Goal: Task Accomplishment & Management: Manage account settings

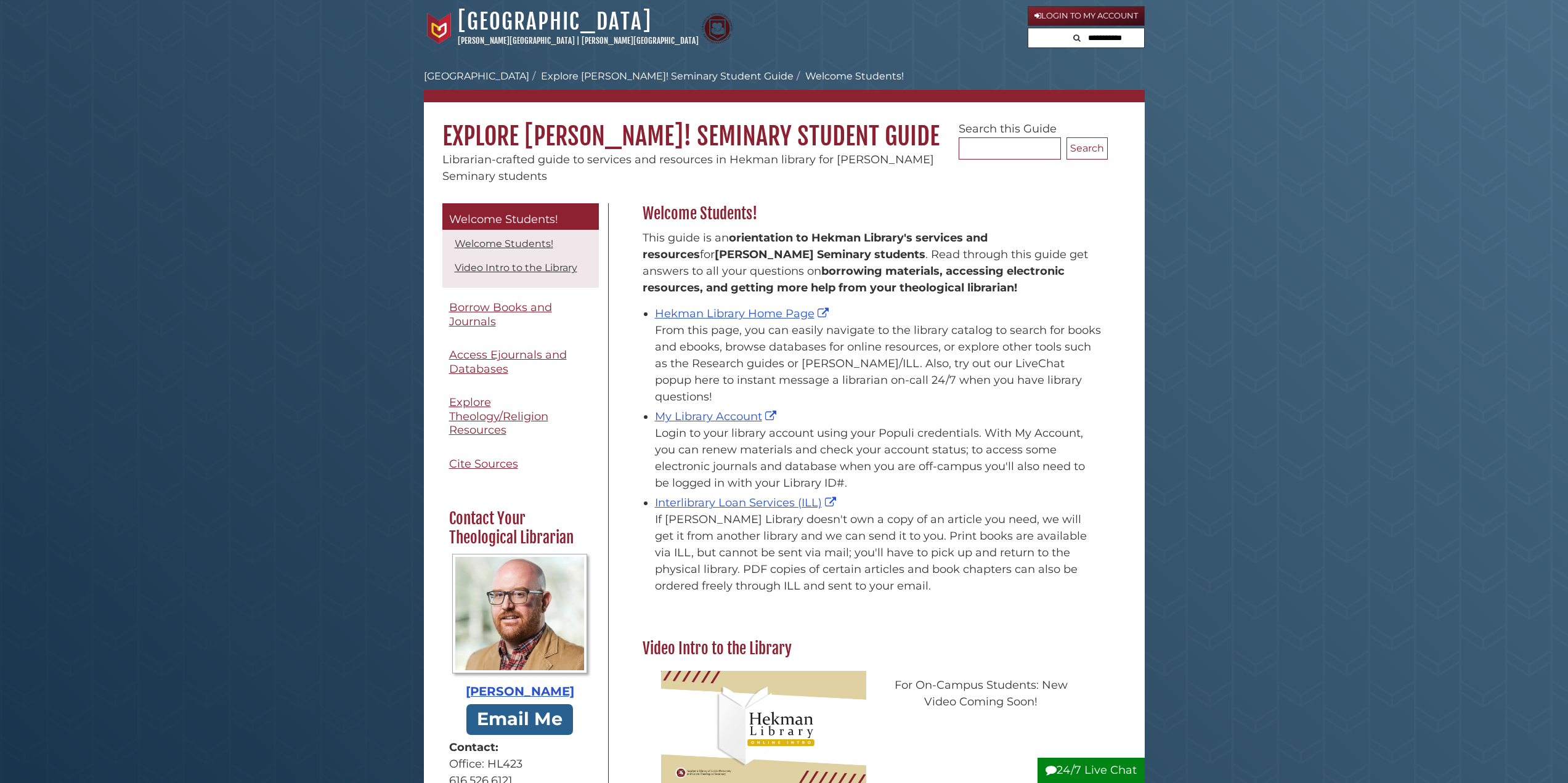
scroll to position [182, 471]
click at [546, 308] on span "Borrow Books and Journals" at bounding box center [501, 314] width 103 height 28
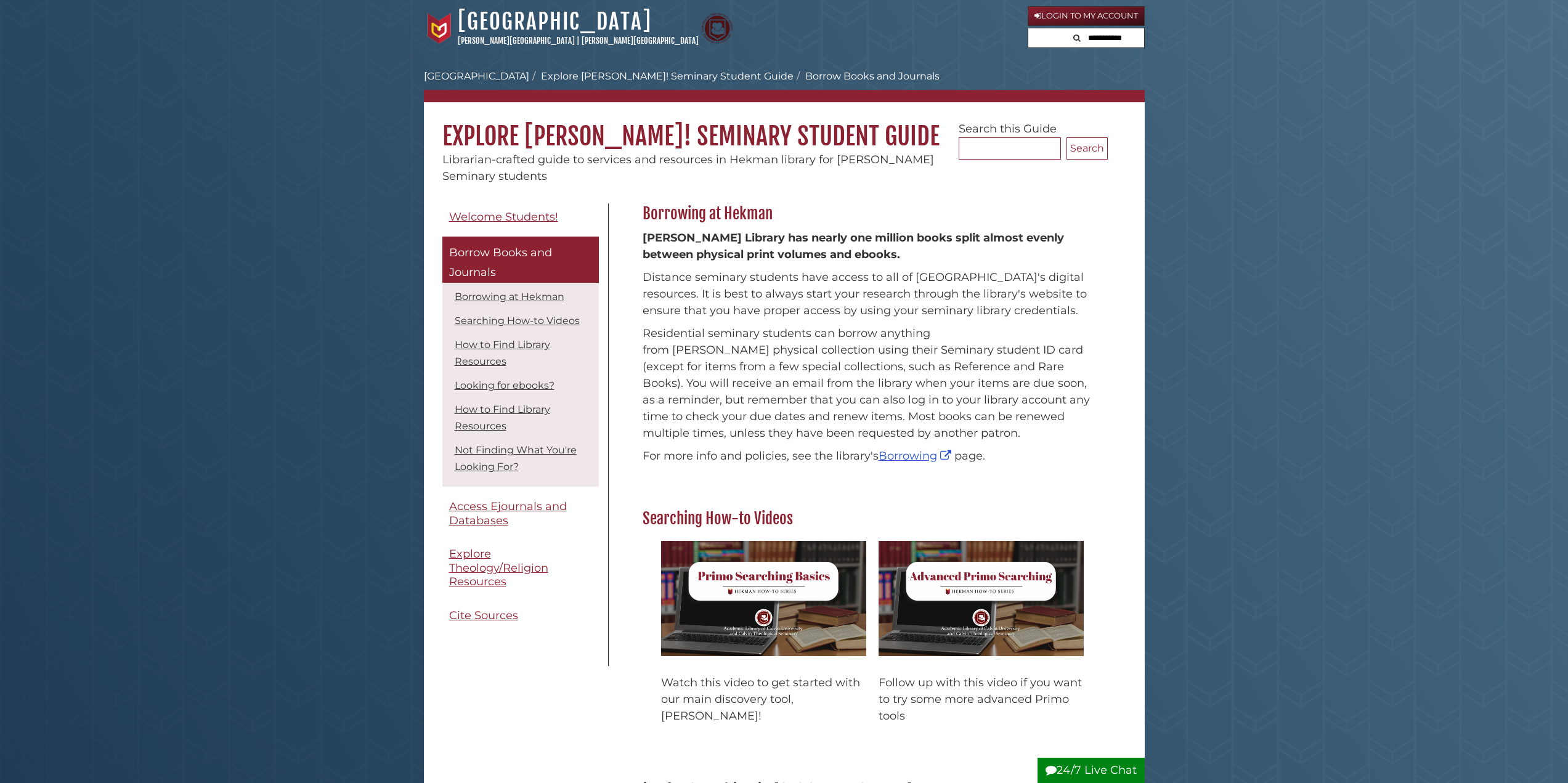
drag, startPoint x: 1013, startPoint y: 163, endPoint x: 1007, endPoint y: 157, distance: 8.5
click at [1012, 161] on div "Calvin University Hekman Library Explore Hekman! Seminary Student Guide Borrow …" at bounding box center [784, 125] width 721 height 119
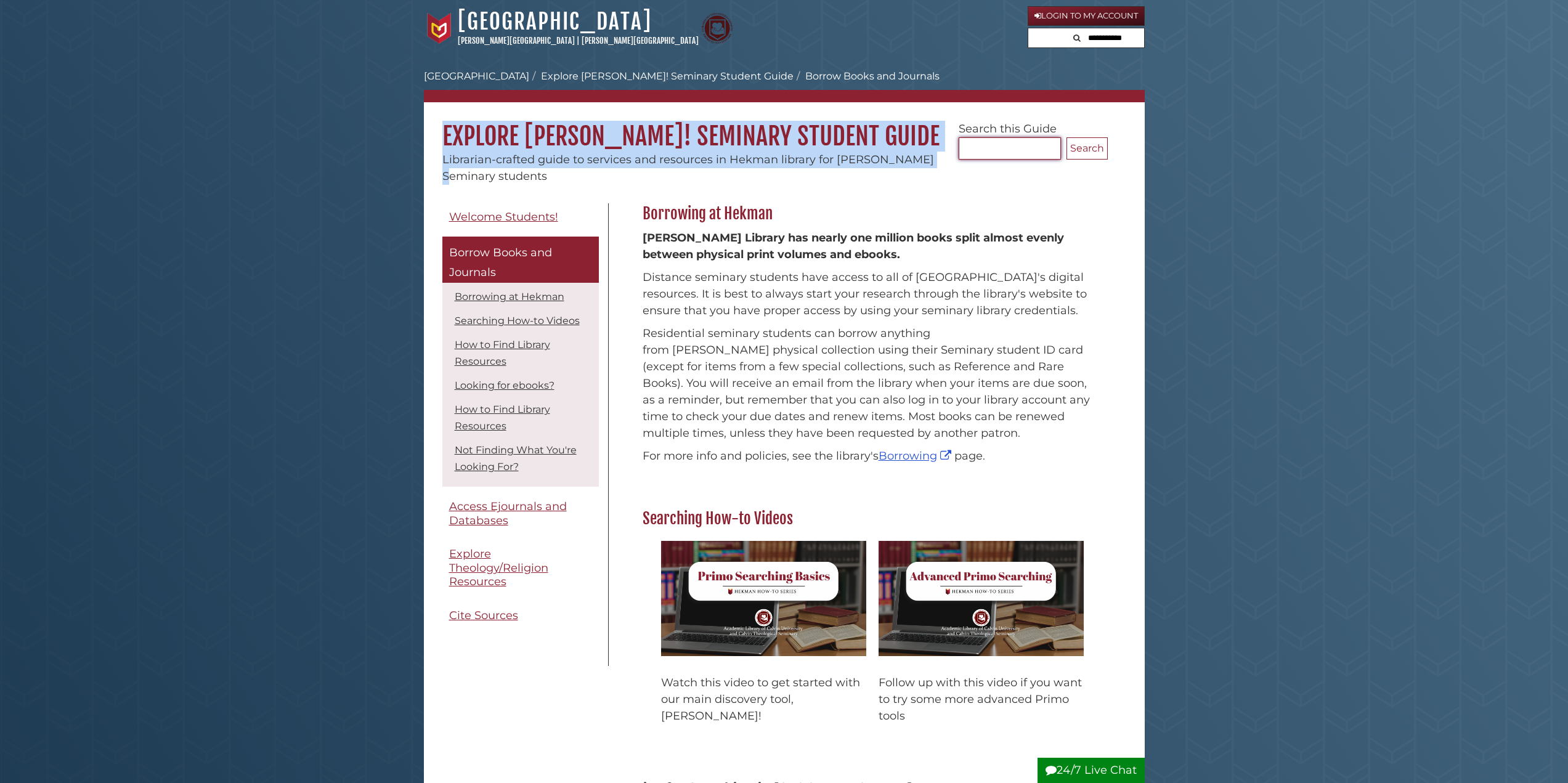
click at [994, 146] on input "Search..." at bounding box center [1010, 148] width 102 height 22
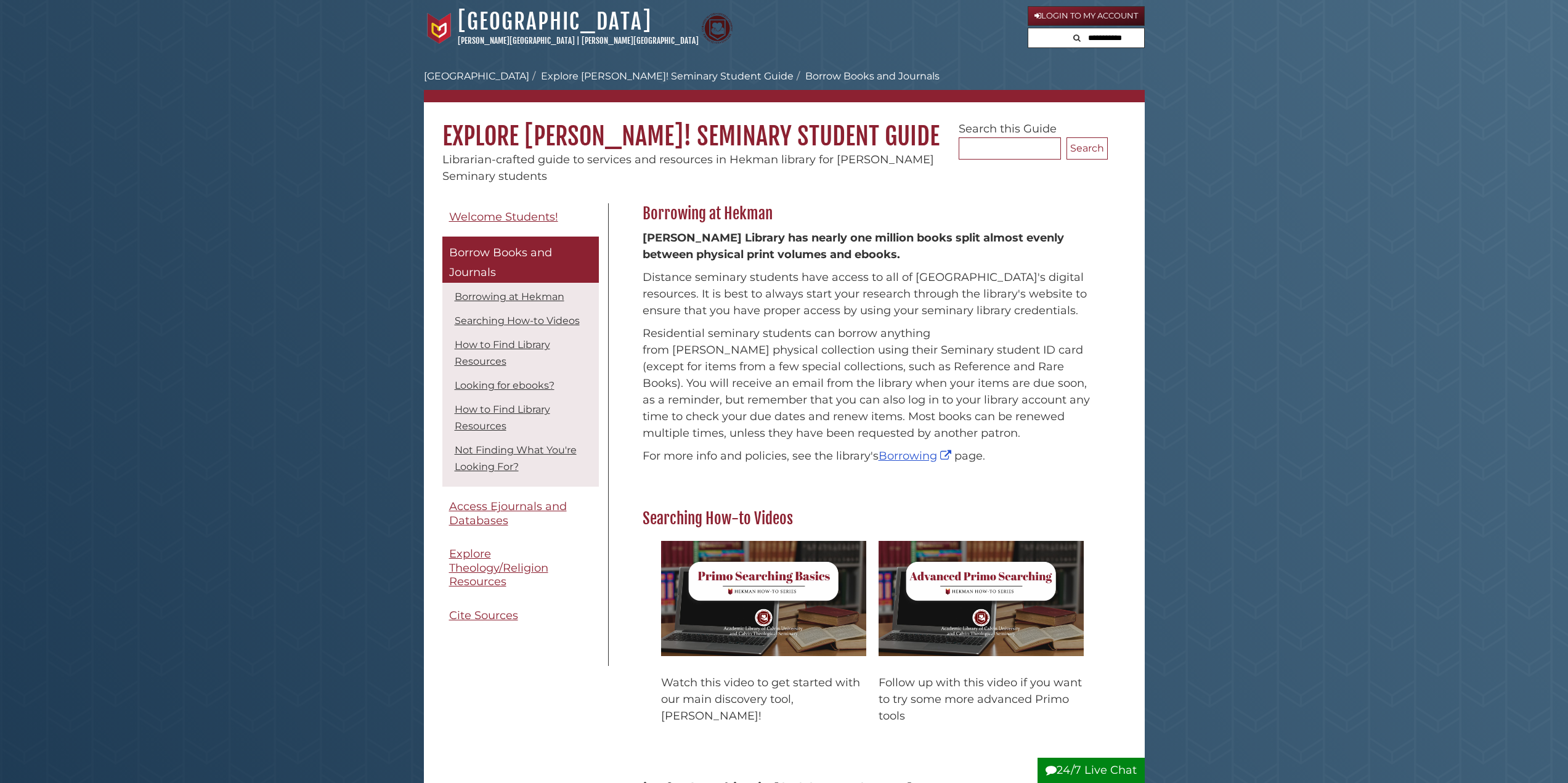
drag, startPoint x: 940, startPoint y: 182, endPoint x: 995, endPoint y: 119, distance: 83.6
click at [940, 182] on div "Librarian-crafted guide to services and resources in Hekman library for [PERSON…" at bounding box center [784, 168] width 721 height 33
click at [1094, 15] on link "Login to My Account" at bounding box center [1086, 16] width 117 height 20
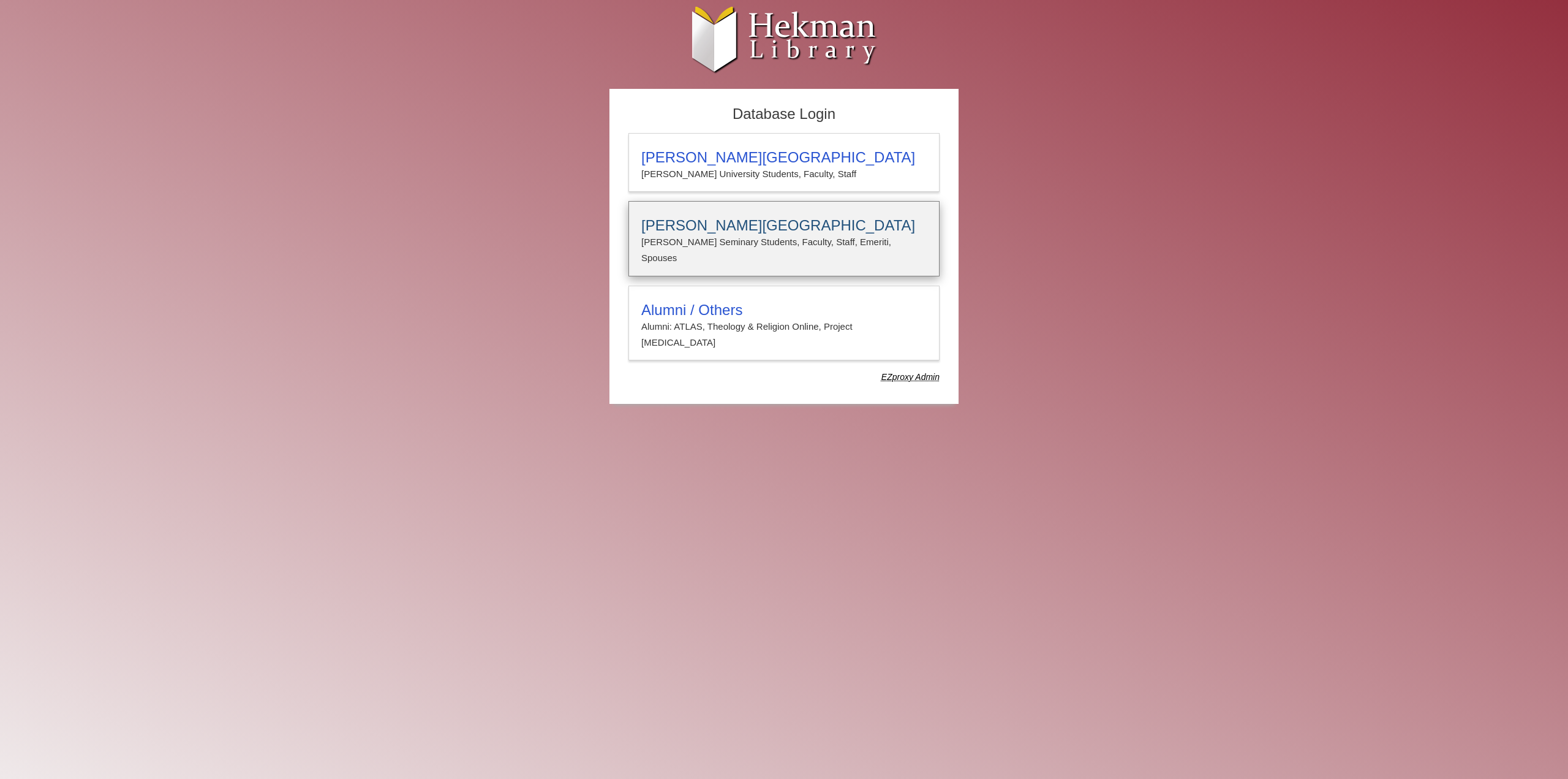
type input "**********"
click at [813, 218] on h3 "[PERSON_NAME][GEOGRAPHIC_DATA]" at bounding box center [784, 225] width 285 height 17
